Goal: Transaction & Acquisition: Obtain resource

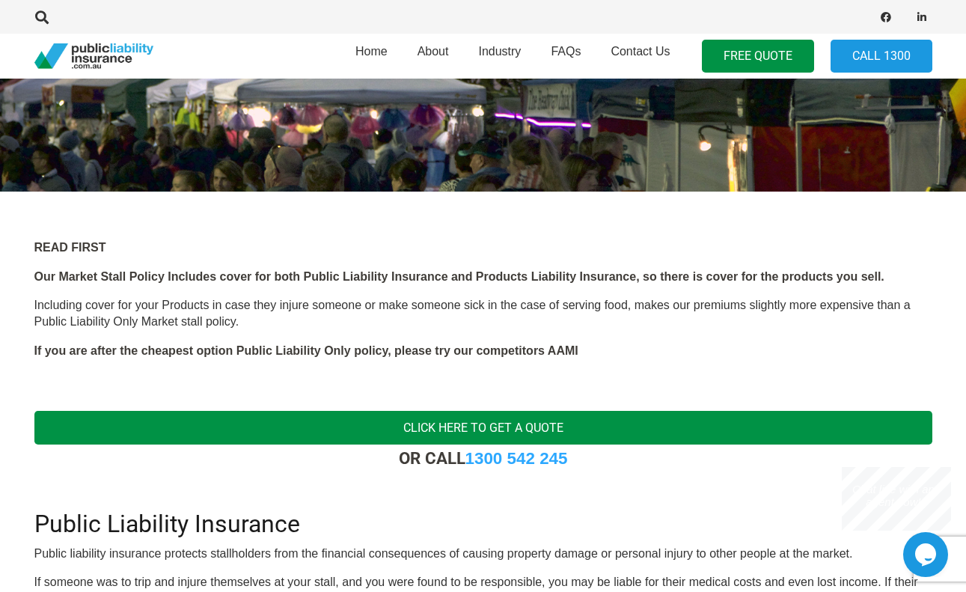
click at [504, 432] on link "Click here to get a quote" at bounding box center [483, 428] width 898 height 34
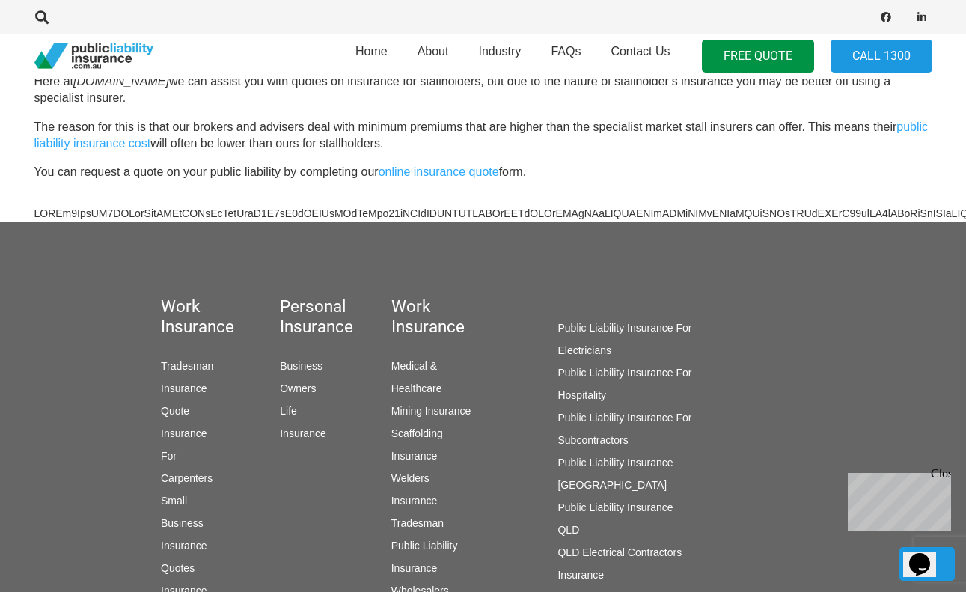
scroll to position [1272, 0]
